Goal: Task Accomplishment & Management: Complete application form

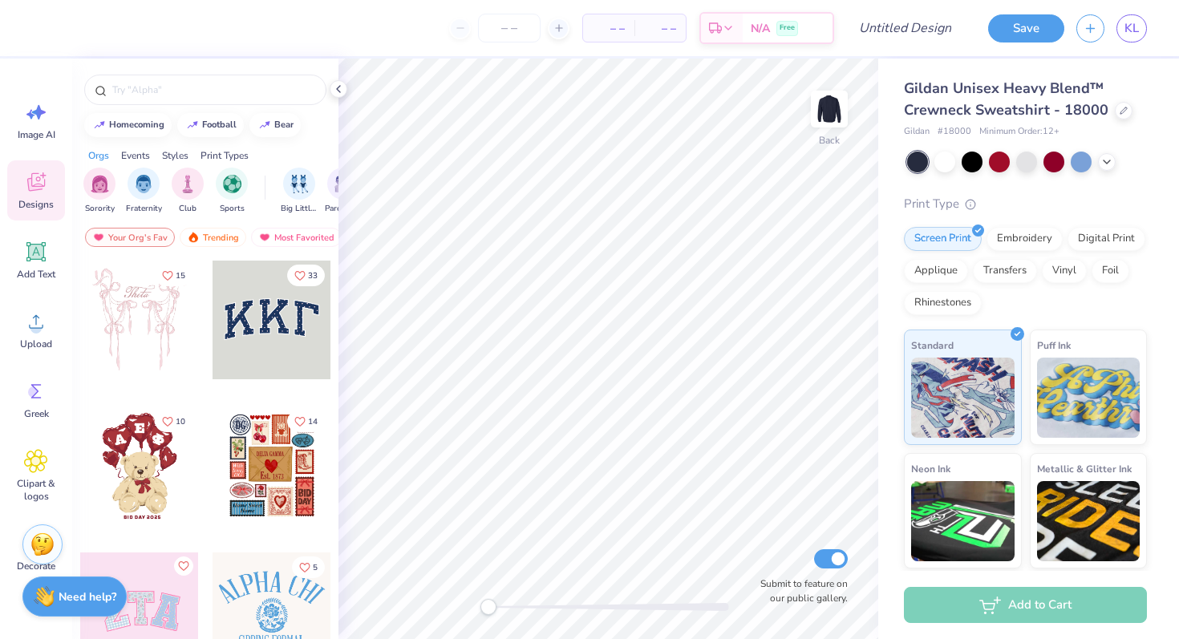
click at [33, 545] on img at bounding box center [42, 545] width 24 height 24
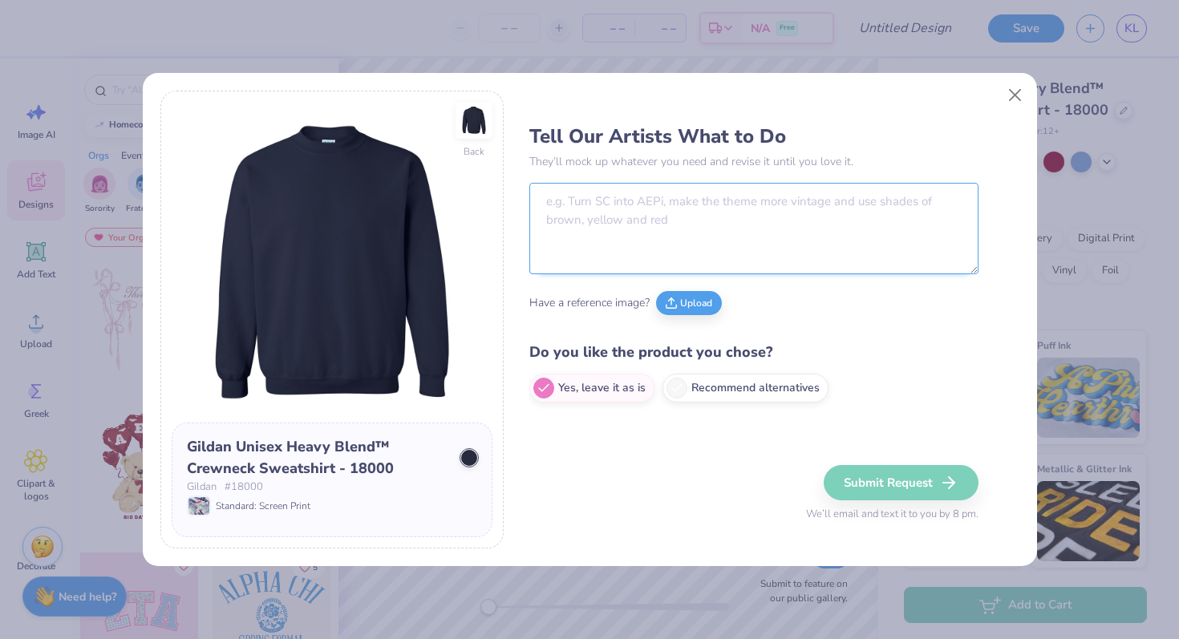
click at [625, 237] on textarea at bounding box center [753, 228] width 449 height 91
paste textarea "Sewanee Executive Greek Council"
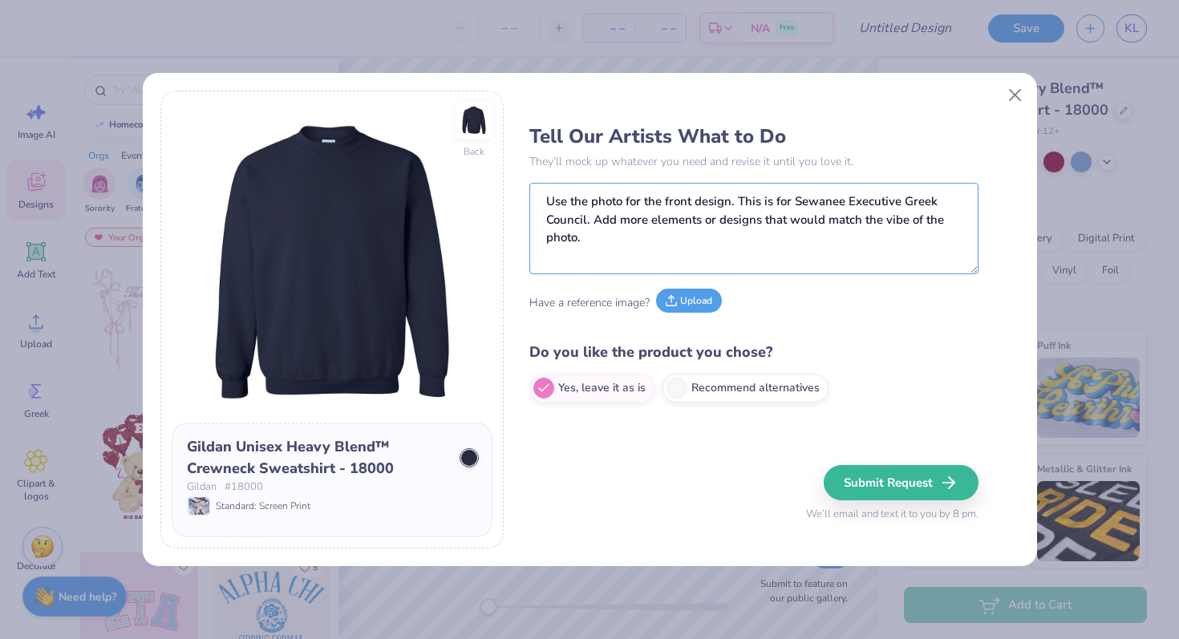
type textarea "Use the photo for the front design. This is for Sewanee Executive Greek Council…"
click at [699, 304] on button "Upload" at bounding box center [689, 301] width 66 height 24
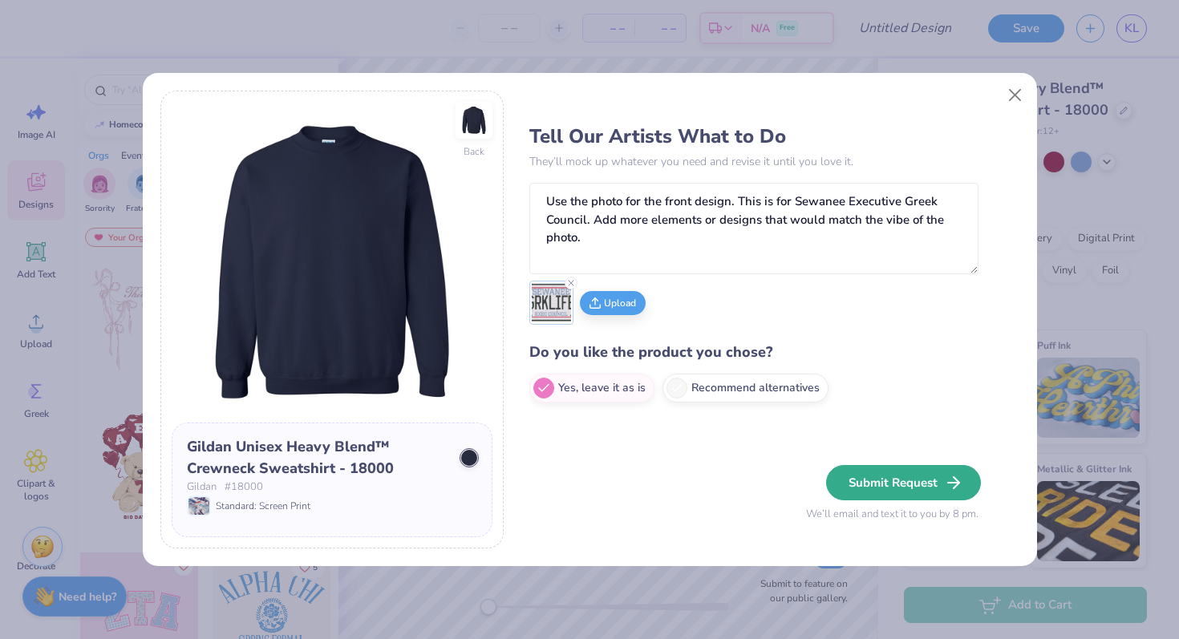
click at [908, 481] on button "Submit Request" at bounding box center [903, 482] width 155 height 35
